Goal: Task Accomplishment & Management: Manage account settings

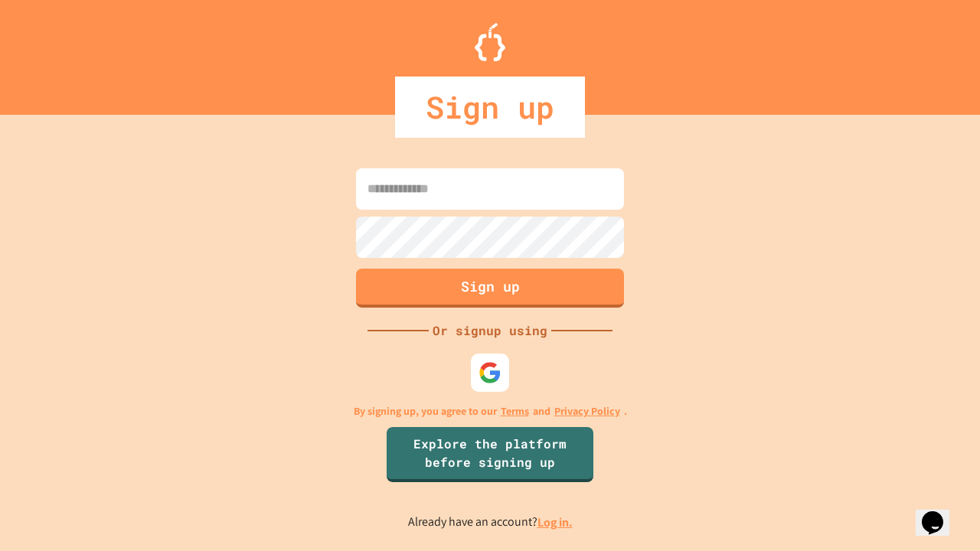
click at [556, 522] on link "Log in." at bounding box center [555, 523] width 35 height 16
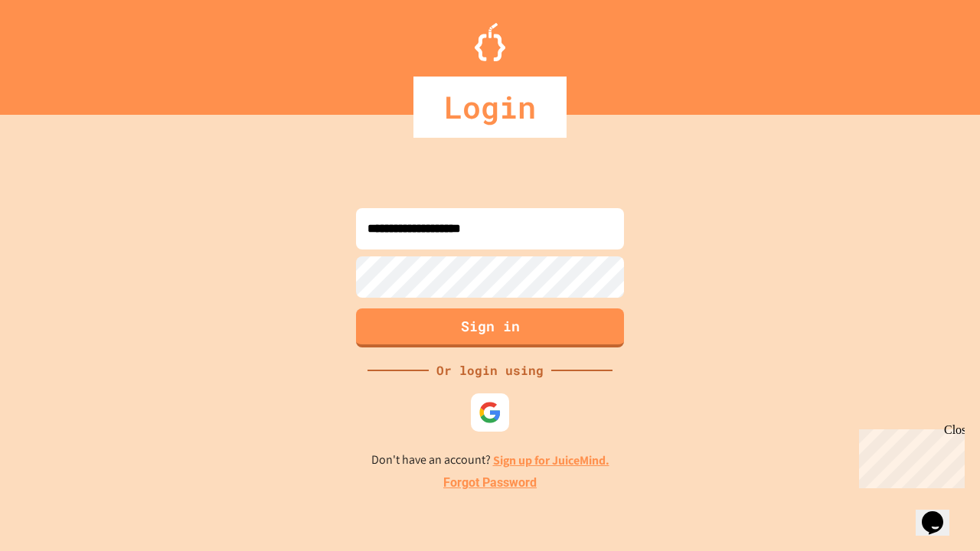
type input "**********"
